Goal: Task Accomplishment & Management: Use online tool/utility

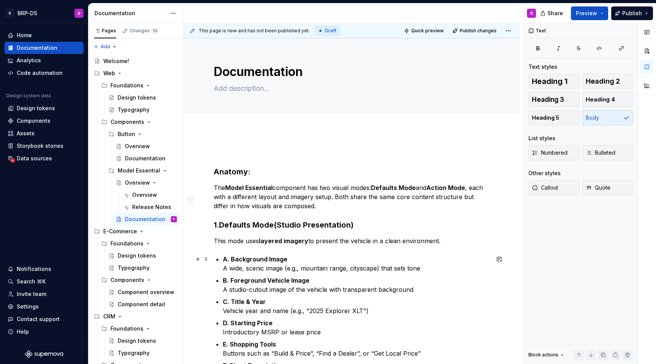
scroll to position [35, 0]
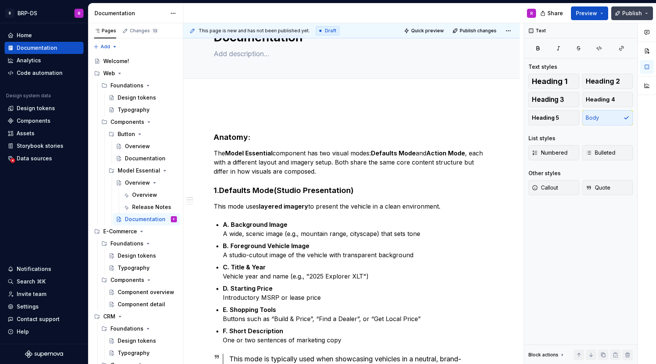
click at [646, 11] on button "Publish" at bounding box center [632, 13] width 42 height 14
click at [131, 161] on div "Documentation" at bounding box center [139, 158] width 29 height 8
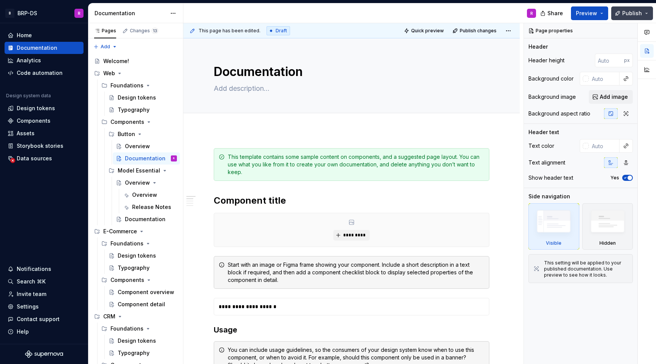
click at [647, 10] on button "Publish" at bounding box center [632, 13] width 42 height 14
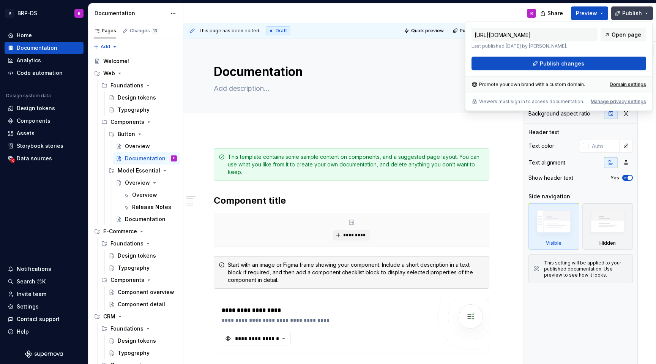
click at [647, 10] on button "Publish" at bounding box center [632, 13] width 42 height 14
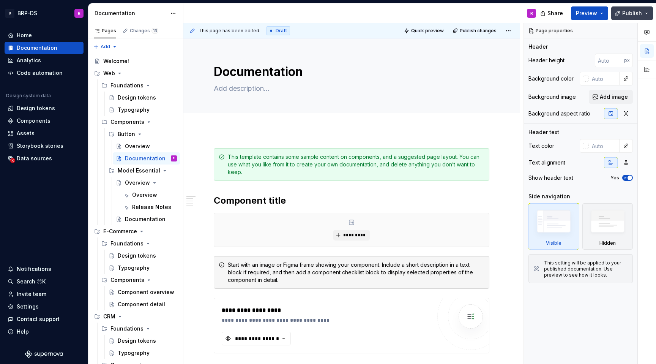
click at [647, 10] on button "Publish" at bounding box center [632, 13] width 42 height 14
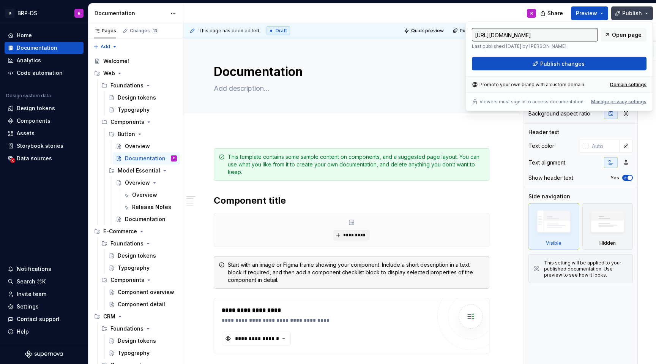
click at [647, 10] on button "Publish" at bounding box center [632, 13] width 42 height 14
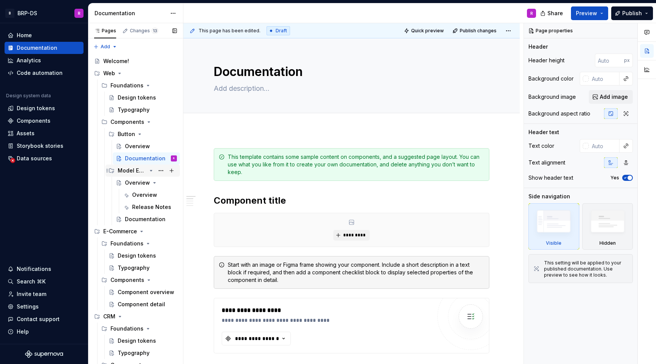
click at [133, 168] on div "Model Essential" at bounding box center [132, 171] width 29 height 8
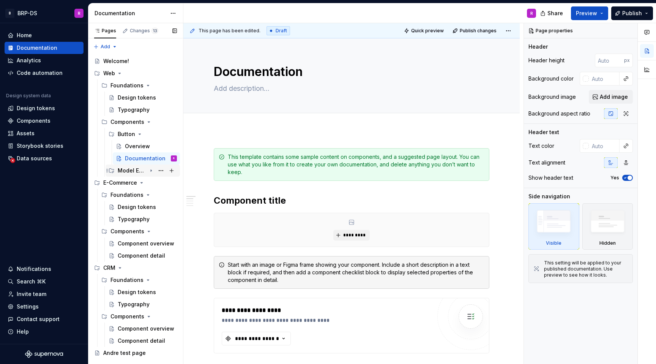
click at [129, 170] on div "Model Essential" at bounding box center [132, 171] width 29 height 8
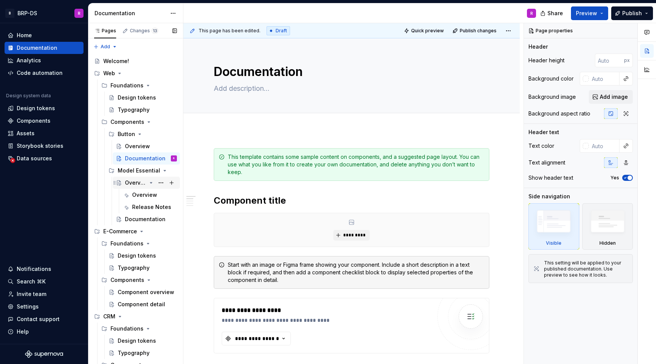
click at [131, 182] on div "Overview" at bounding box center [136, 183] width 22 height 8
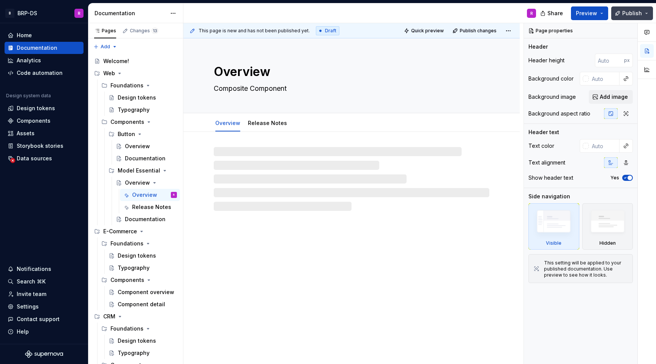
click at [645, 10] on button "Publish" at bounding box center [632, 13] width 42 height 14
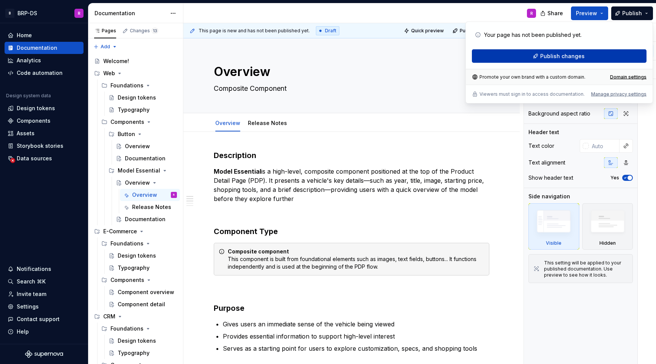
click at [558, 58] on span "Publish changes" at bounding box center [562, 56] width 44 height 8
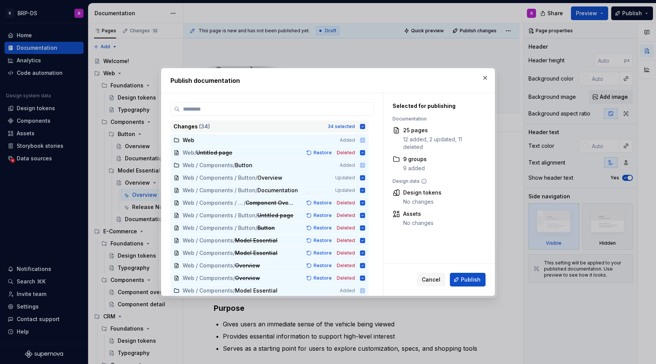
click at [364, 125] on icon at bounding box center [362, 126] width 5 height 5
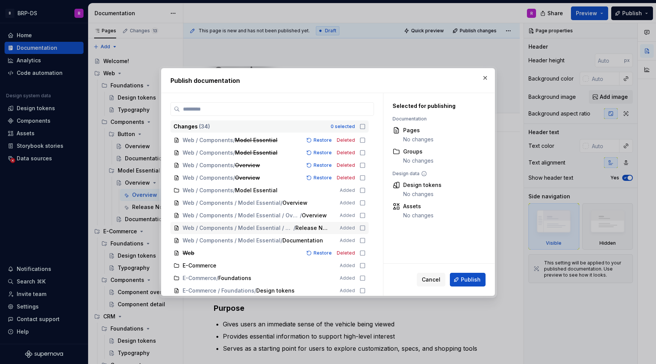
scroll to position [102, 0]
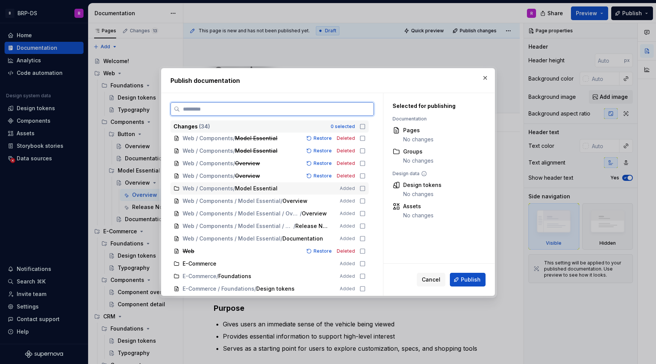
click at [364, 187] on icon at bounding box center [362, 188] width 6 height 6
click at [364, 200] on icon at bounding box center [362, 201] width 6 height 6
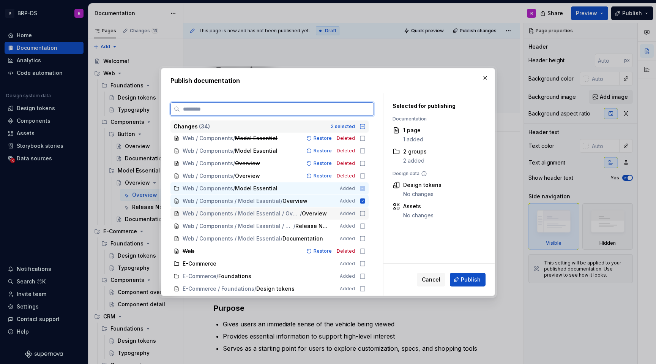
click at [366, 209] on div "Web / Components / Model Essential / Overview / Overview Added" at bounding box center [269, 213] width 198 height 12
click at [364, 225] on icon at bounding box center [362, 226] width 6 height 6
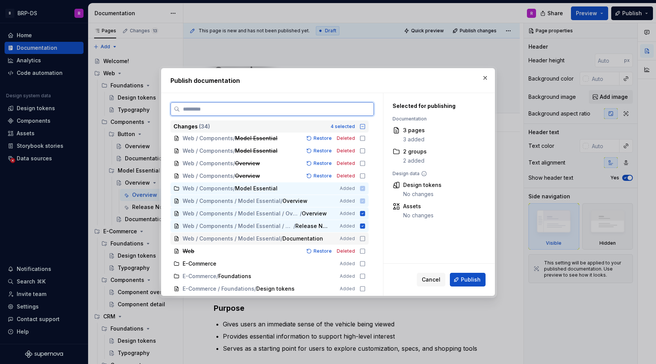
click at [365, 237] on icon at bounding box center [362, 238] width 6 height 6
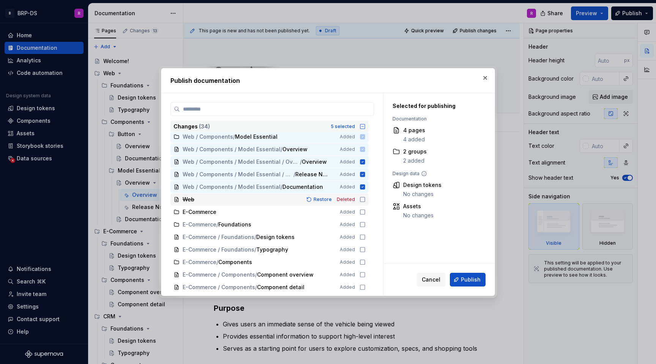
scroll to position [150, 0]
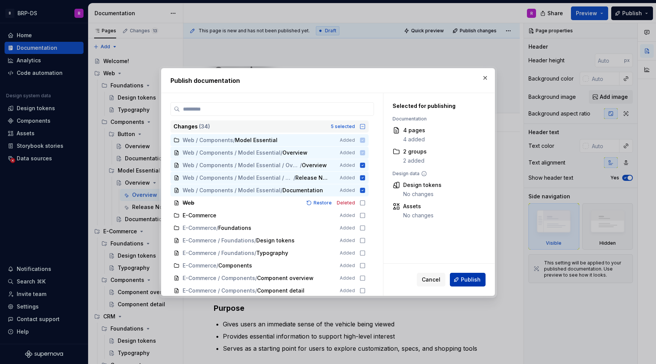
click at [469, 281] on span "Publish" at bounding box center [471, 279] width 20 height 8
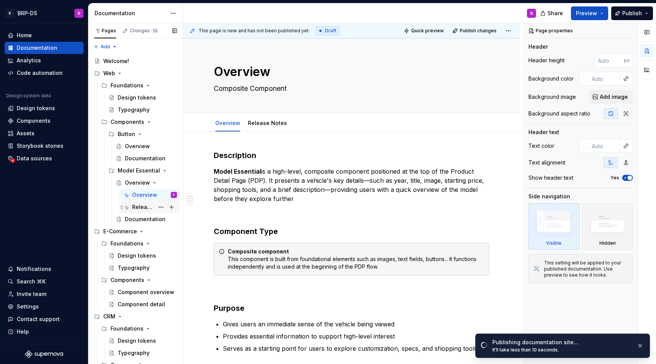
click at [135, 209] on div "Release Notes" at bounding box center [143, 207] width 22 height 8
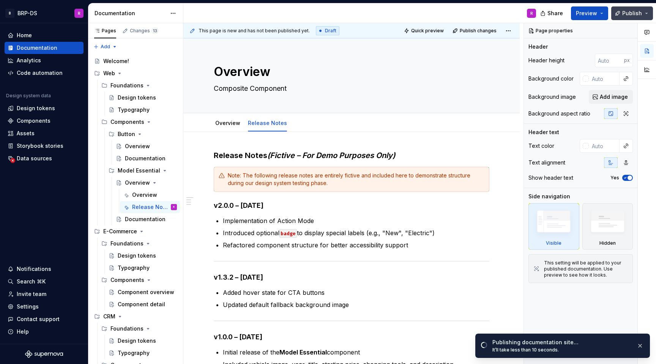
click at [634, 9] on span "Publish" at bounding box center [632, 13] width 20 height 8
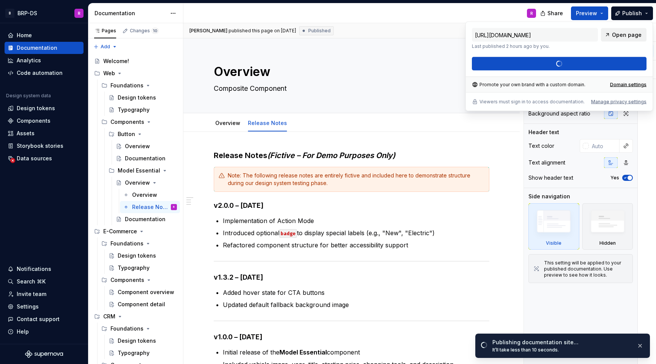
click at [612, 36] on link "Open page" at bounding box center [624, 35] width 46 height 14
type textarea "*"
type input "[URL][DOMAIN_NAME]"
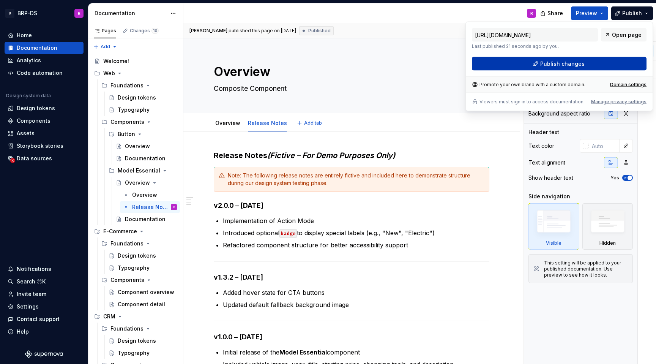
type textarea "*"
click at [618, 33] on span "Open page" at bounding box center [627, 35] width 30 height 8
